Goal: Information Seeking & Learning: Compare options

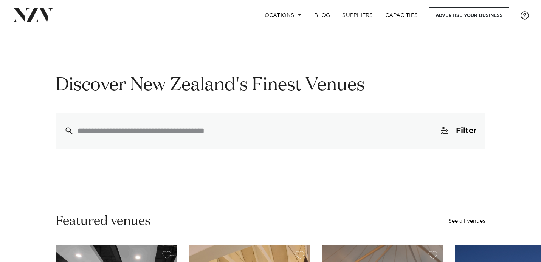
scroll to position [33, 0]
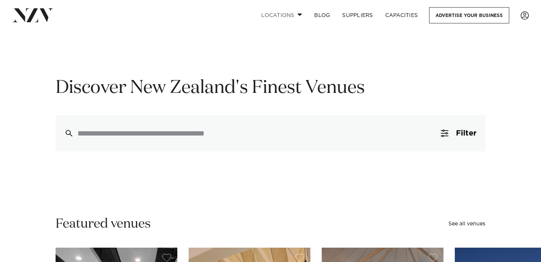
click at [293, 14] on link "Locations" at bounding box center [281, 15] width 53 height 16
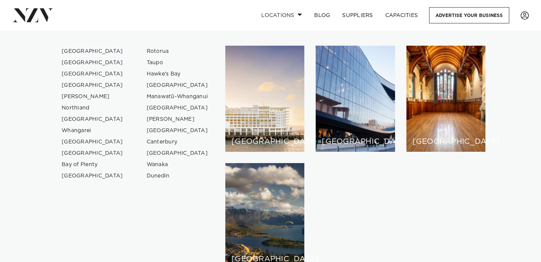
click at [77, 51] on link "[GEOGRAPHIC_DATA]" at bounding box center [93, 51] width 74 height 11
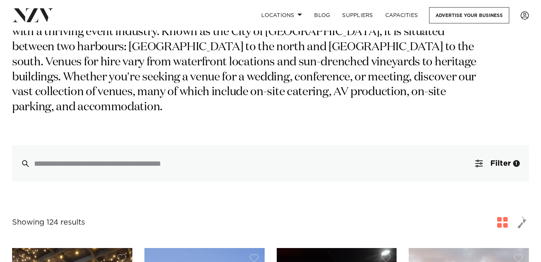
scroll to position [91, 0]
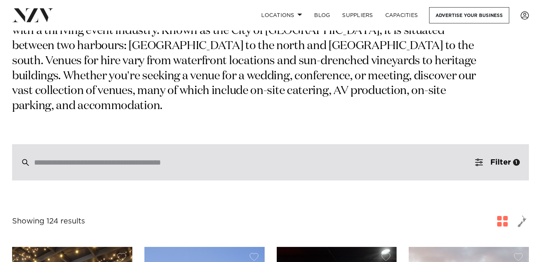
click at [273, 158] on input "search" at bounding box center [254, 162] width 441 height 8
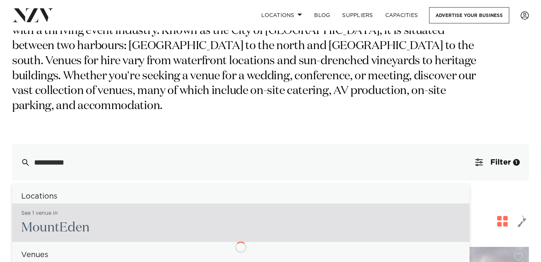
type input "**********"
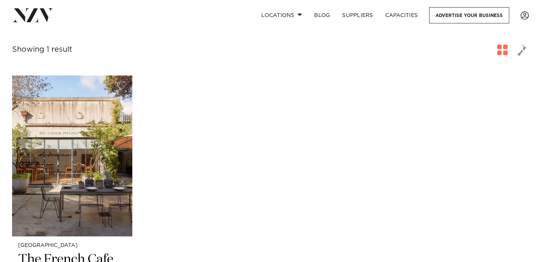
scroll to position [187, 0]
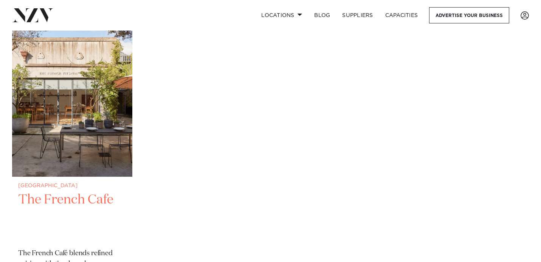
click at [84, 142] on img at bounding box center [72, 96] width 120 height 161
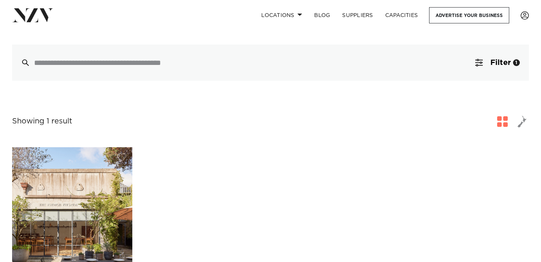
scroll to position [0, 0]
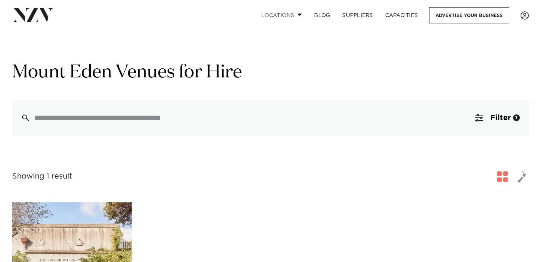
click at [298, 14] on span at bounding box center [300, 14] width 5 height 3
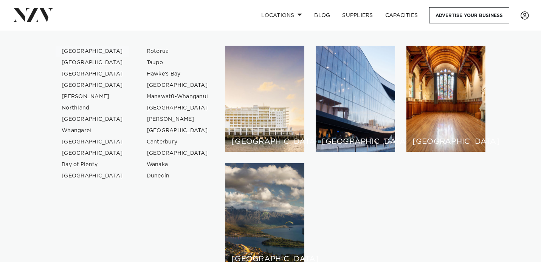
drag, startPoint x: 83, startPoint y: 51, endPoint x: 102, endPoint y: 61, distance: 21.0
click at [83, 51] on link "[GEOGRAPHIC_DATA]" at bounding box center [93, 51] width 74 height 11
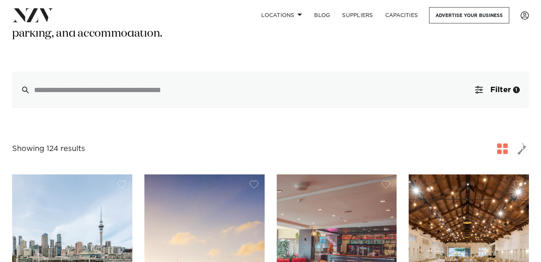
scroll to position [170, 0]
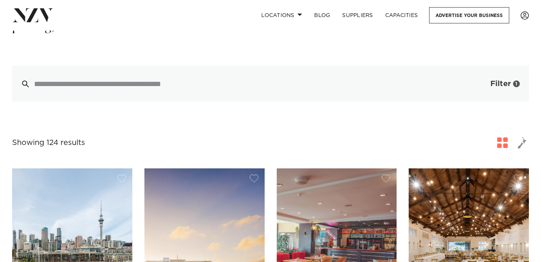
click at [490, 80] on span "Filter" at bounding box center [500, 84] width 20 height 8
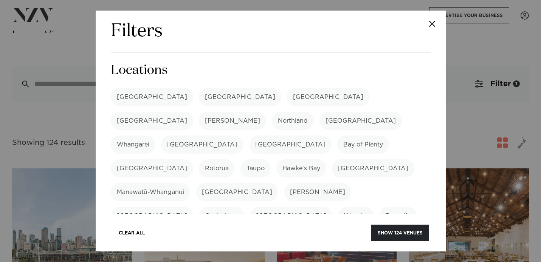
drag, startPoint x: 493, startPoint y: 134, endPoint x: 481, endPoint y: 133, distance: 12.1
click at [492, 134] on div "Filters Search Type Venue Supplier See more Locations Auckland Wellington Chris…" at bounding box center [270, 131] width 541 height 262
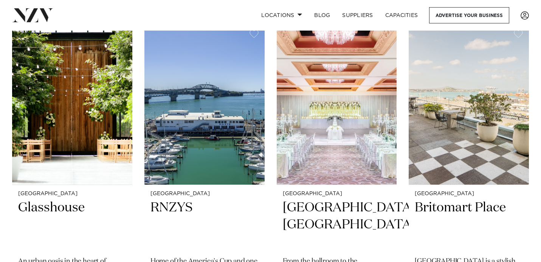
scroll to position [1614, 0]
click at [98, 135] on img at bounding box center [72, 104] width 120 height 161
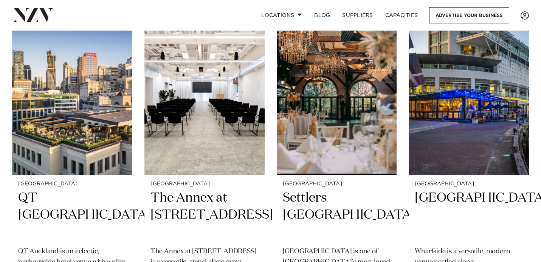
scroll to position [2271, 0]
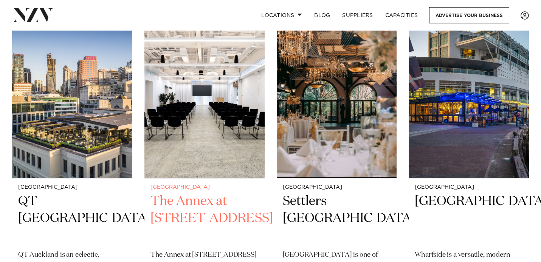
click at [212, 124] on img at bounding box center [204, 97] width 120 height 161
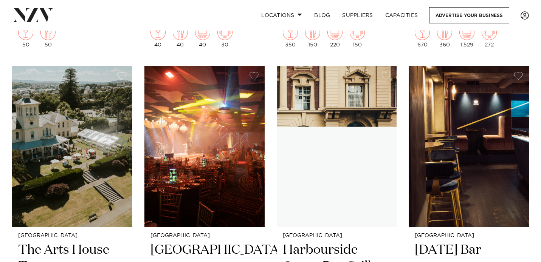
scroll to position [7112, 0]
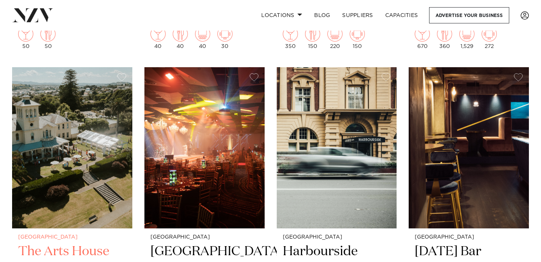
click at [79, 149] on img at bounding box center [72, 147] width 120 height 161
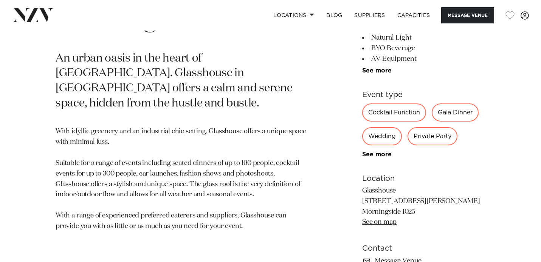
scroll to position [360, 0]
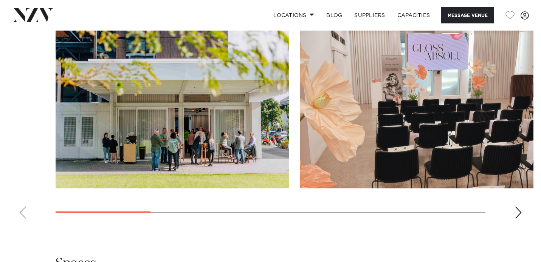
scroll to position [707, 0]
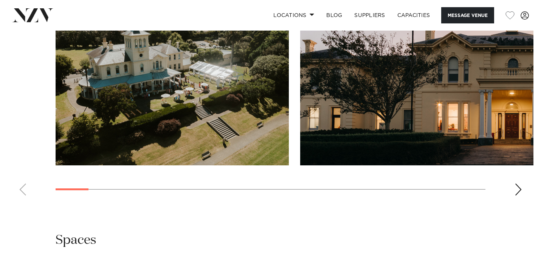
scroll to position [771, 0]
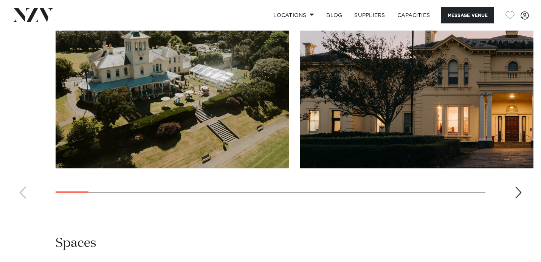
click at [516, 199] on div "Next slide" at bounding box center [519, 193] width 8 height 12
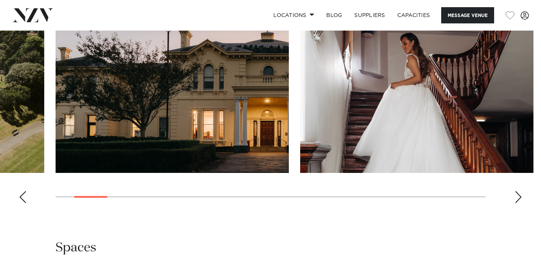
scroll to position [764, 0]
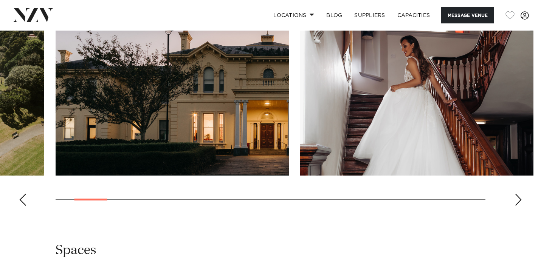
click at [515, 206] on div "Next slide" at bounding box center [519, 200] width 8 height 12
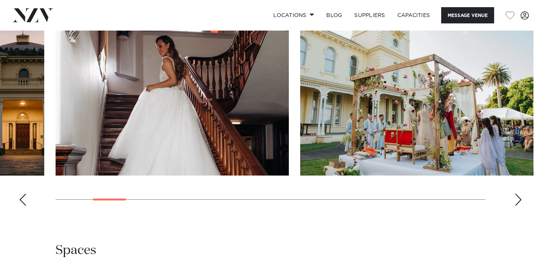
click at [517, 206] on div "Next slide" at bounding box center [519, 200] width 8 height 12
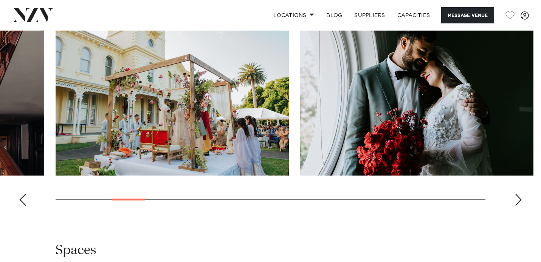
click at [517, 206] on div "Next slide" at bounding box center [519, 200] width 8 height 12
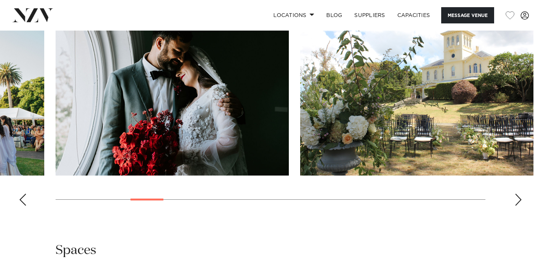
click at [517, 206] on div "Next slide" at bounding box center [519, 200] width 8 height 12
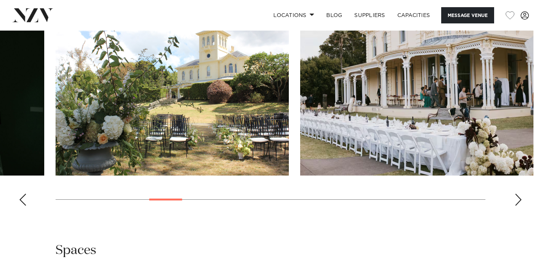
click at [517, 206] on div "Next slide" at bounding box center [519, 200] width 8 height 12
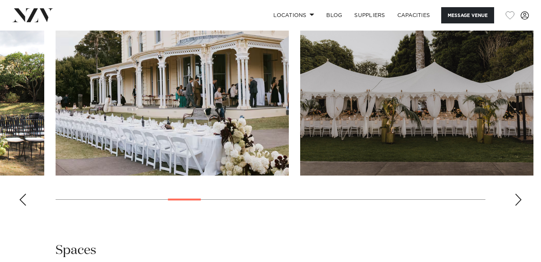
click at [517, 206] on div "Next slide" at bounding box center [519, 200] width 8 height 12
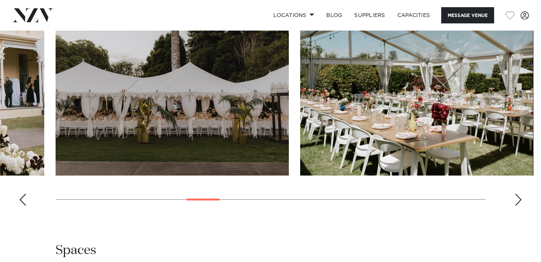
click at [517, 206] on div "Next slide" at bounding box center [519, 200] width 8 height 12
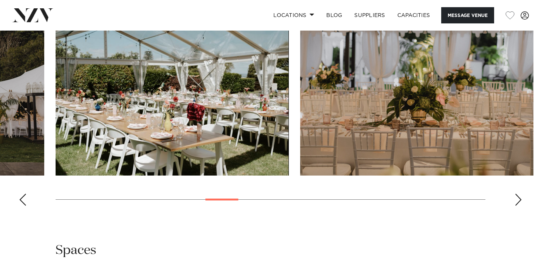
click at [517, 206] on div "Next slide" at bounding box center [519, 200] width 8 height 12
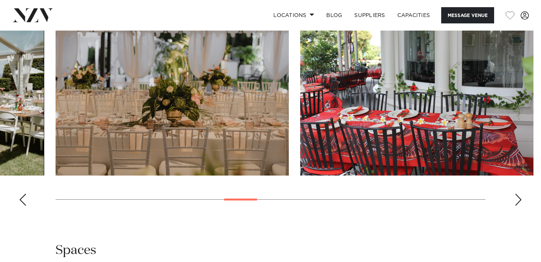
click at [517, 206] on div "Next slide" at bounding box center [519, 200] width 8 height 12
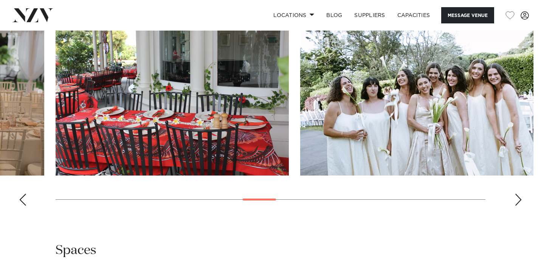
click at [517, 206] on div "Next slide" at bounding box center [519, 200] width 8 height 12
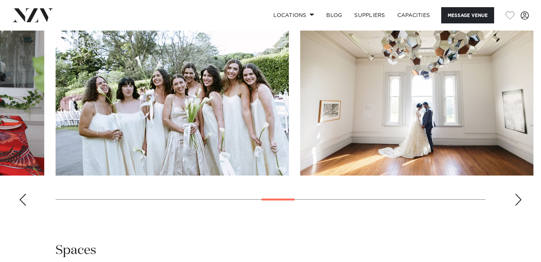
click at [517, 206] on div "Next slide" at bounding box center [519, 200] width 8 height 12
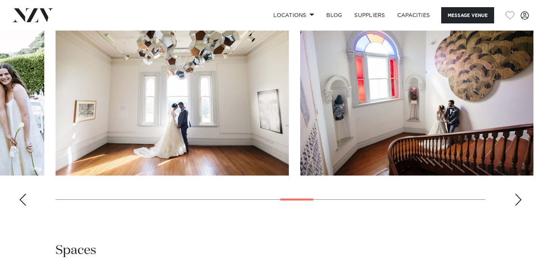
click at [517, 206] on div "Next slide" at bounding box center [519, 200] width 8 height 12
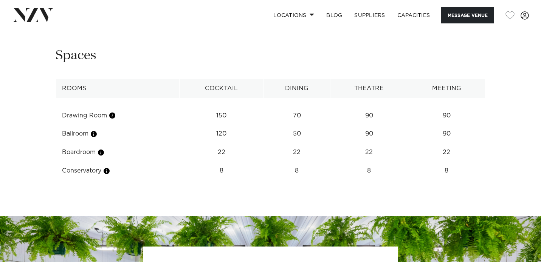
scroll to position [960, 0]
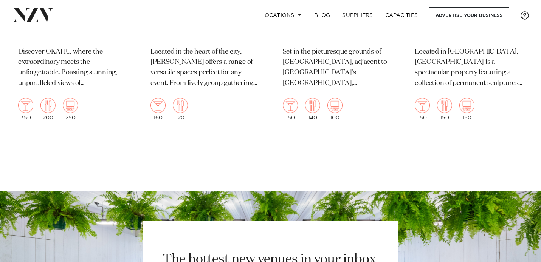
scroll to position [10290, 0]
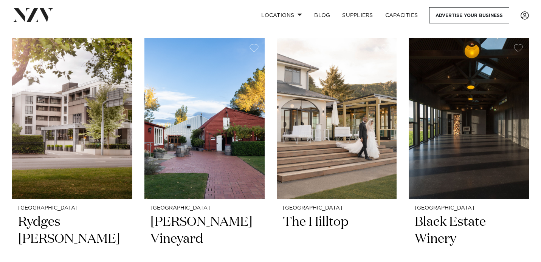
scroll to position [159, 0]
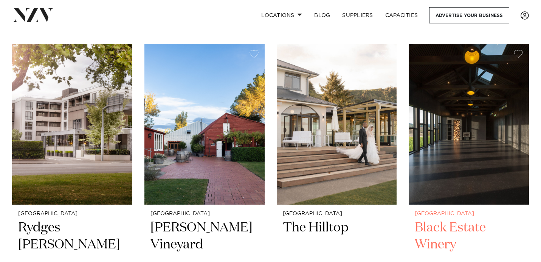
drag, startPoint x: 482, startPoint y: 138, endPoint x: 435, endPoint y: 137, distance: 46.9
click at [482, 138] on img at bounding box center [469, 124] width 120 height 161
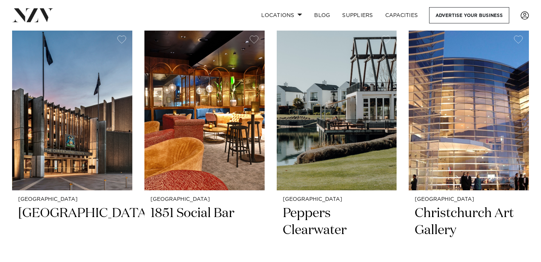
scroll to position [824, 0]
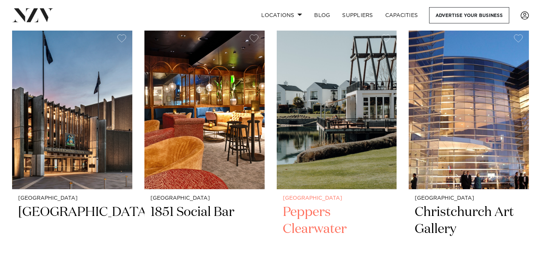
click at [330, 143] on img at bounding box center [337, 108] width 120 height 161
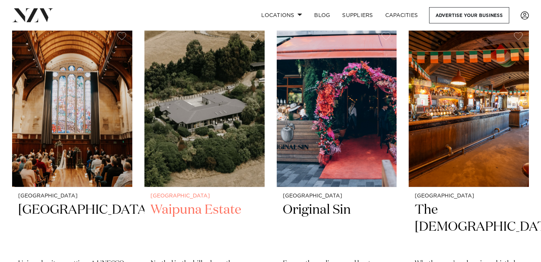
scroll to position [2125, 0]
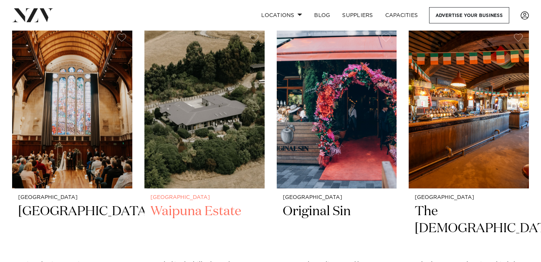
click at [234, 171] on img at bounding box center [204, 108] width 120 height 161
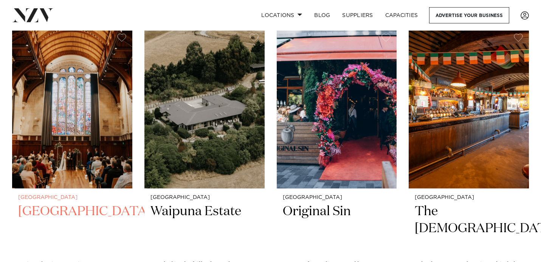
click at [62, 129] on img at bounding box center [72, 108] width 120 height 161
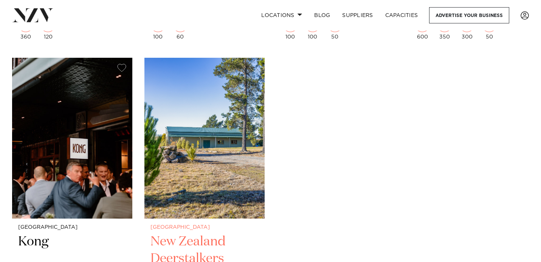
scroll to position [2745, 0]
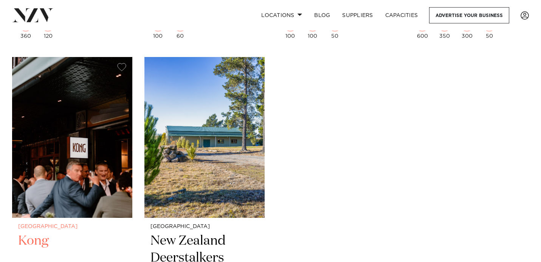
click at [79, 146] on img at bounding box center [72, 137] width 120 height 161
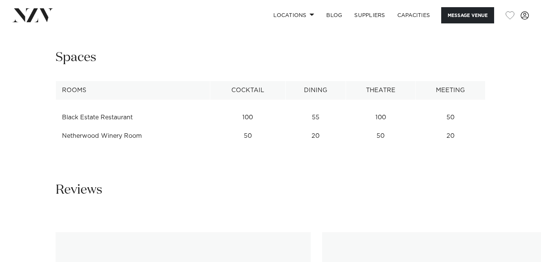
scroll to position [910, 0]
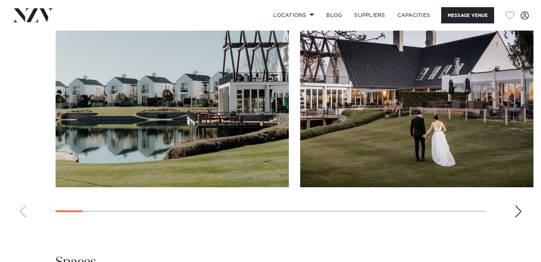
scroll to position [709, 0]
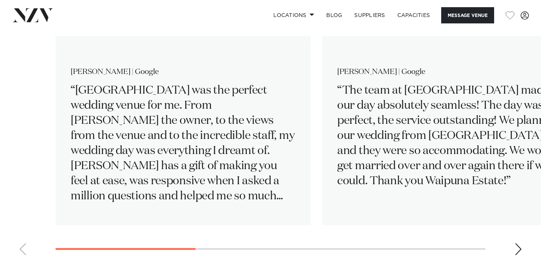
scroll to position [1142, 0]
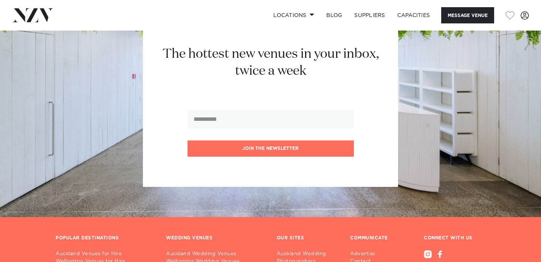
scroll to position [1127, 0]
